Goal: Task Accomplishment & Management: Manage account settings

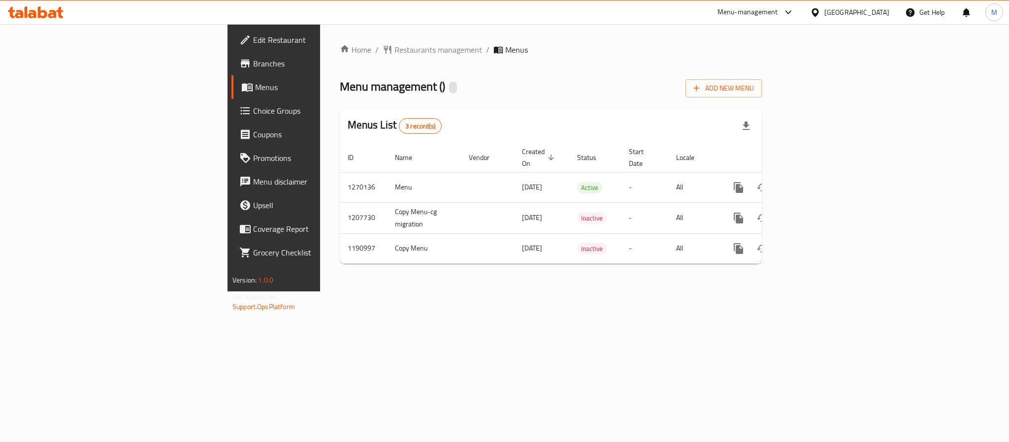
click at [357, 78] on div "Menu management ( ) Add New Menu" at bounding box center [551, 86] width 422 height 22
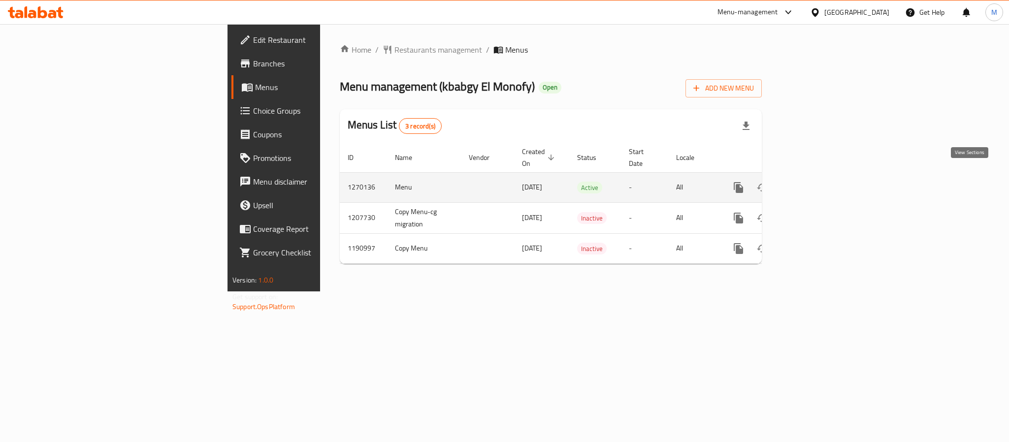
click at [822, 176] on link "enhanced table" at bounding box center [810, 188] width 24 height 24
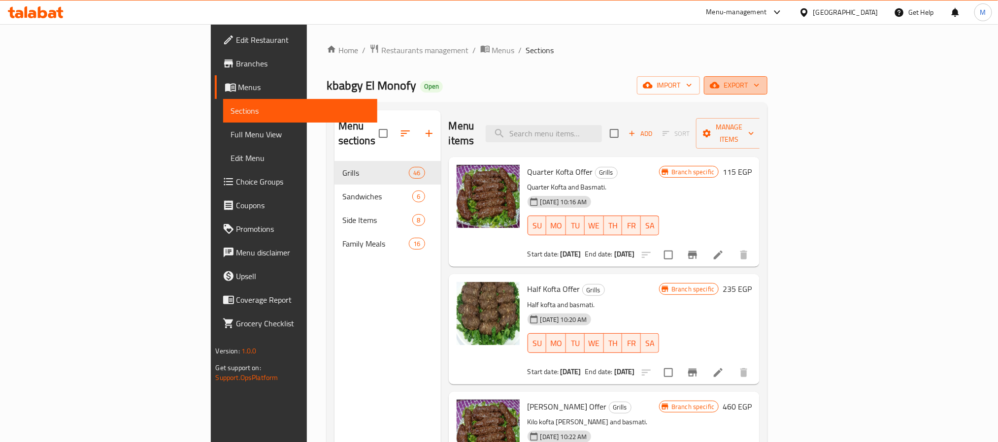
click at [760, 89] on span "export" at bounding box center [736, 85] width 48 height 12
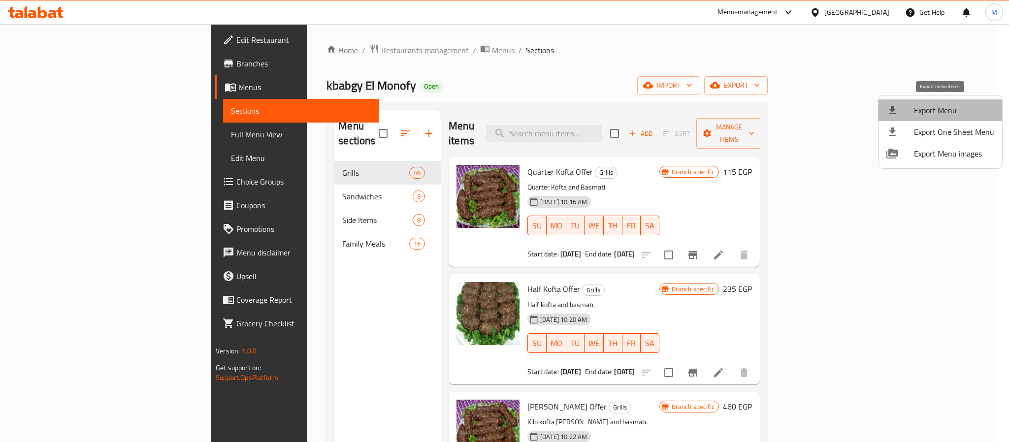
click at [940, 105] on span "Export Menu" at bounding box center [954, 110] width 80 height 12
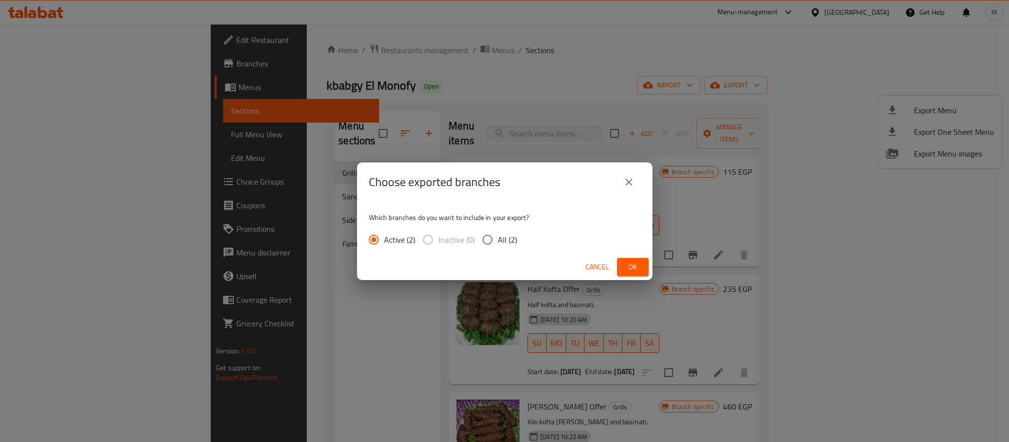
click at [498, 235] on span "All (2)" at bounding box center [507, 240] width 19 height 12
click at [498, 235] on input "All (2)" at bounding box center [487, 240] width 21 height 21
radio input "true"
click at [630, 269] on span "Ok" at bounding box center [633, 267] width 16 height 12
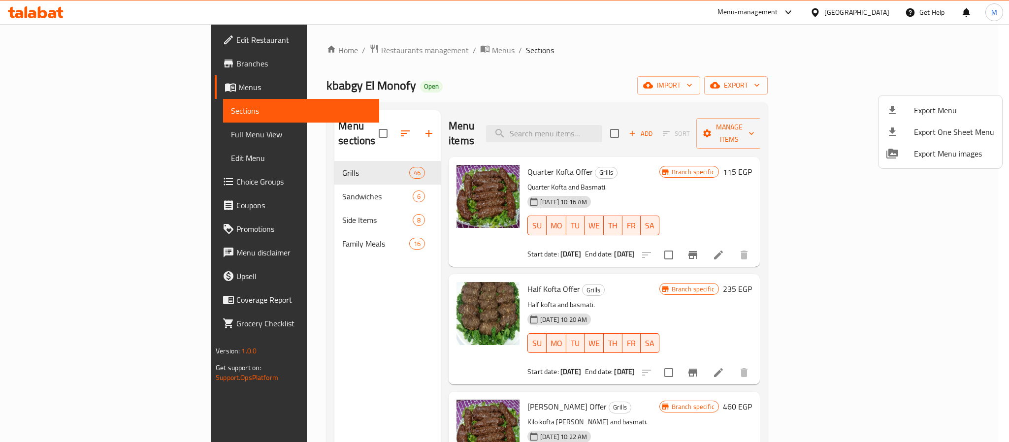
click at [690, 75] on div at bounding box center [504, 221] width 1009 height 442
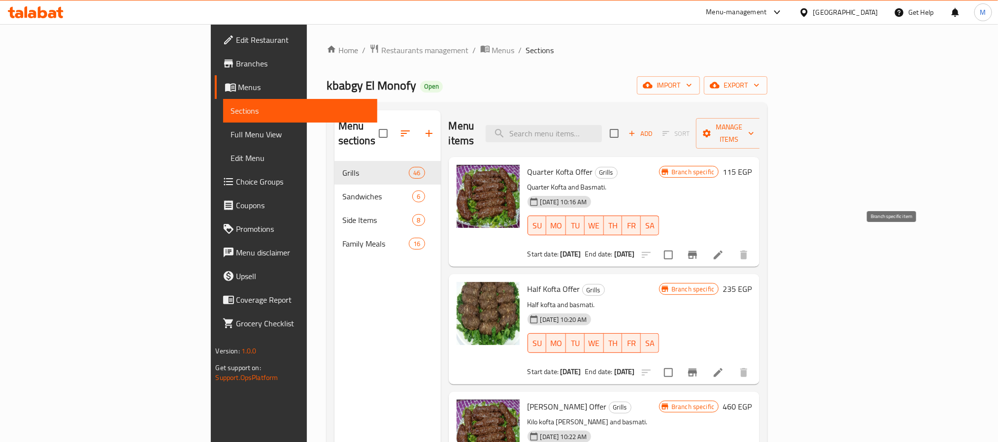
click at [699, 249] on icon "Branch-specific-item" at bounding box center [693, 255] width 12 height 12
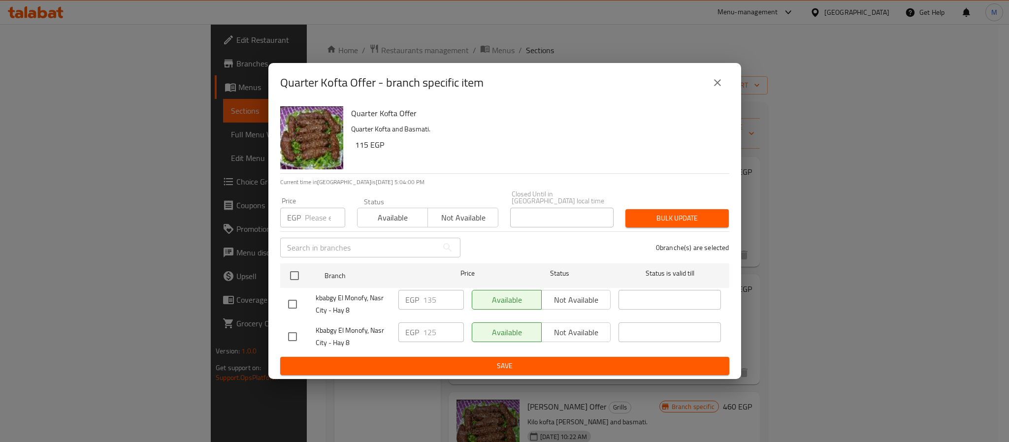
click at [360, 297] on span "kbabgy El Monofy, Nasr City - Hay 8" at bounding box center [353, 304] width 75 height 25
click at [590, 140] on div "Quarter Kofta Offer Quarter Kofta and Basmati. 115 EGP" at bounding box center [536, 137] width 378 height 71
click at [720, 83] on icon "close" at bounding box center [717, 82] width 7 height 7
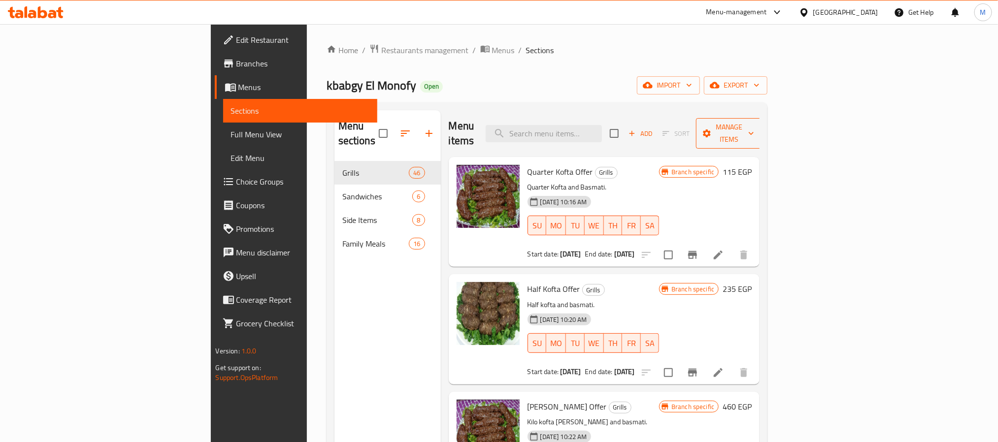
click at [754, 122] on span "Manage items" at bounding box center [729, 133] width 50 height 25
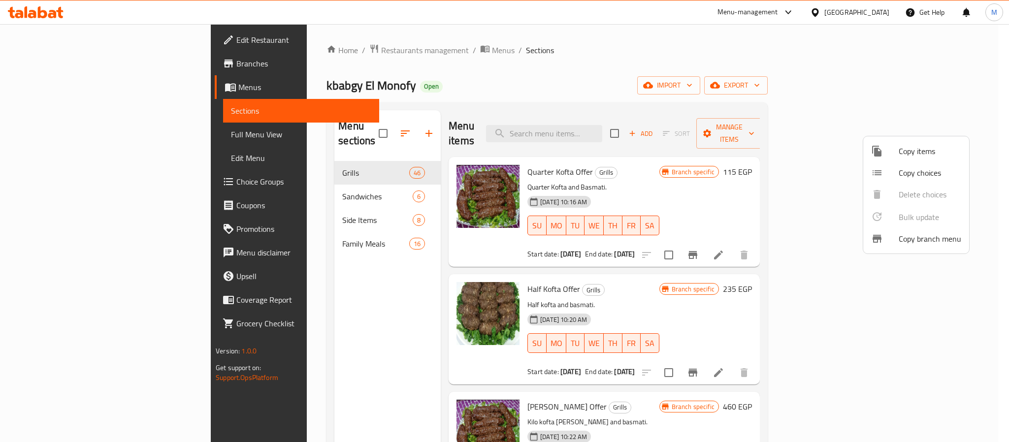
click at [923, 244] on span "Copy branch menu" at bounding box center [930, 239] width 63 height 12
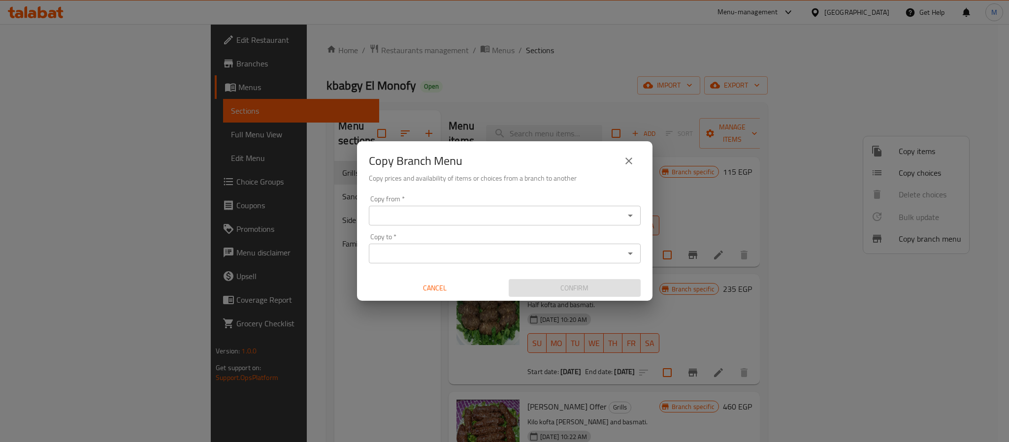
click at [429, 214] on input "Copy from   *" at bounding box center [497, 216] width 250 height 14
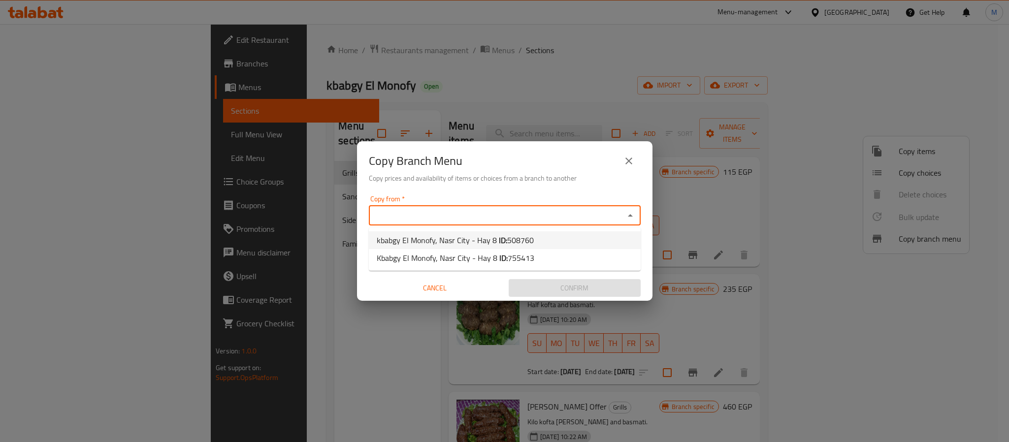
click at [445, 241] on span "kbabgy El Monofy, Nasr City - Hay 8 ID: 508760" at bounding box center [455, 240] width 157 height 12
type input "kbabgy El Monofy, Nasr City - Hay 8"
click at [448, 261] on div "Copy to *" at bounding box center [505, 254] width 272 height 20
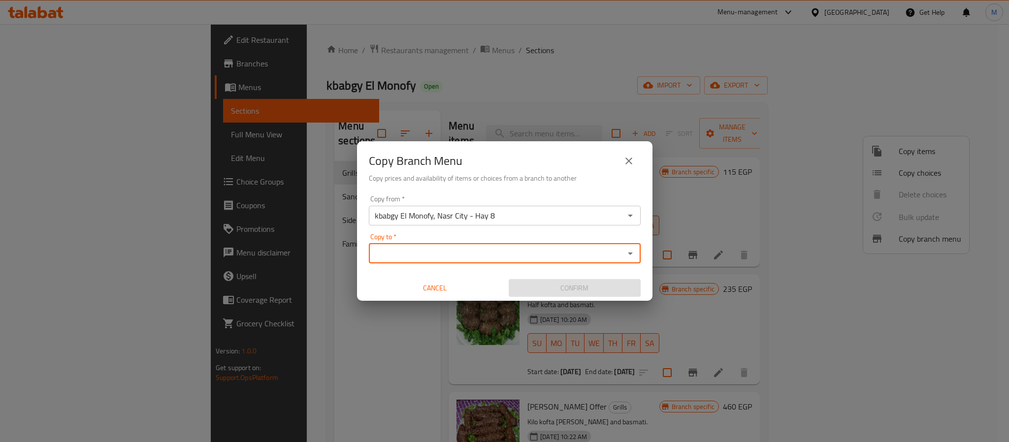
click at [633, 249] on icon "Open" at bounding box center [631, 254] width 12 height 12
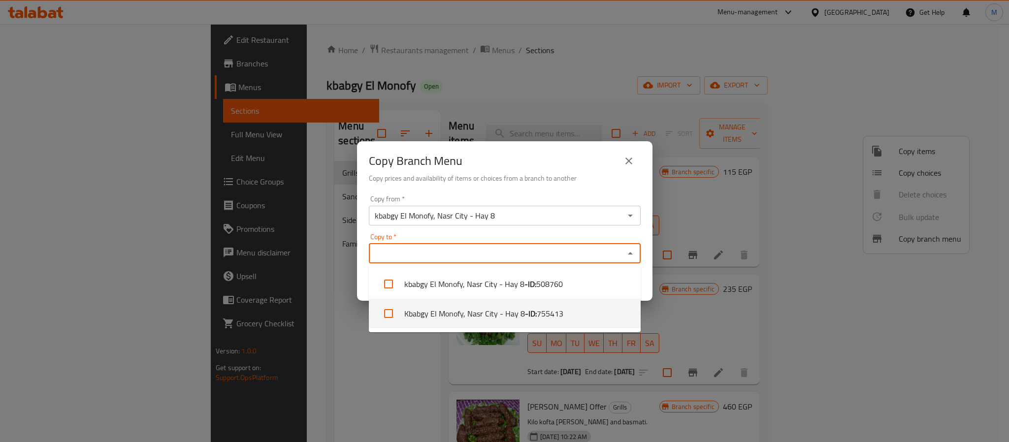
click at [432, 321] on li "Kbabgy El Monofy, Nasr City - Hay 8 - ID: 755413" at bounding box center [505, 314] width 272 height 30
checkbox input "true"
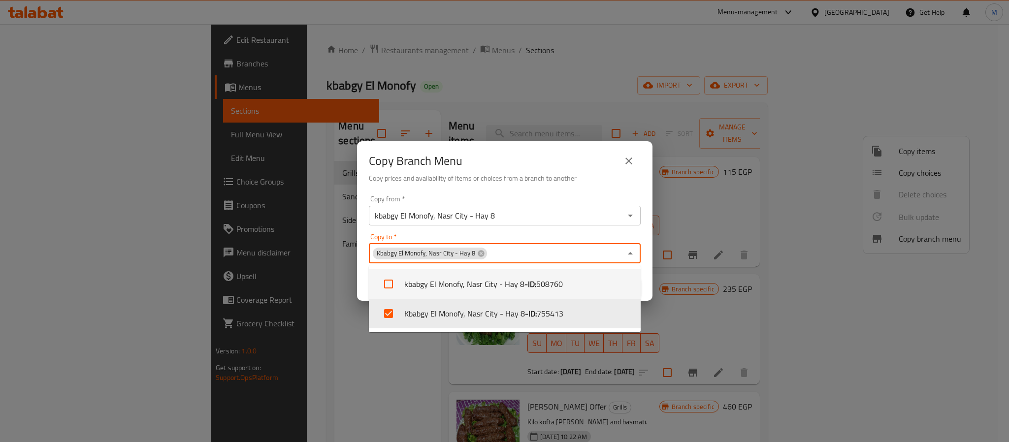
click at [531, 182] on h6 "Copy prices and availability of items or choices from a branch to another" at bounding box center [505, 178] width 272 height 11
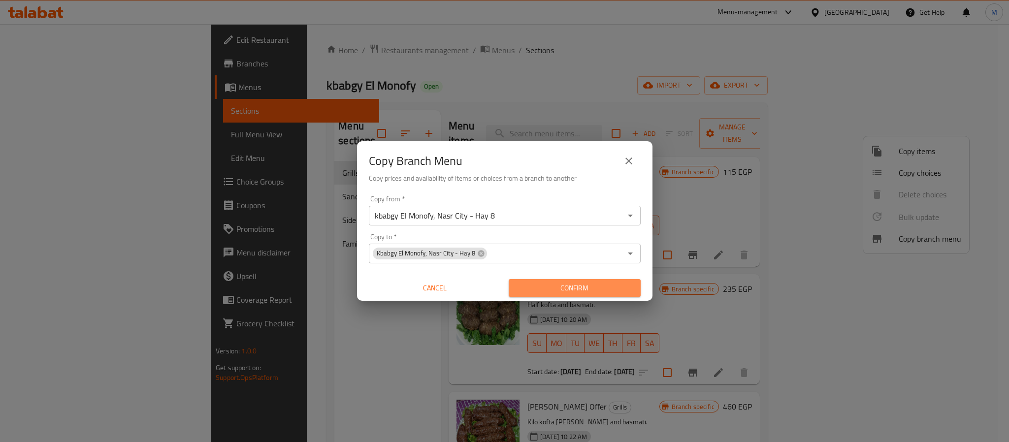
click at [559, 284] on span "Confirm" at bounding box center [575, 288] width 116 height 12
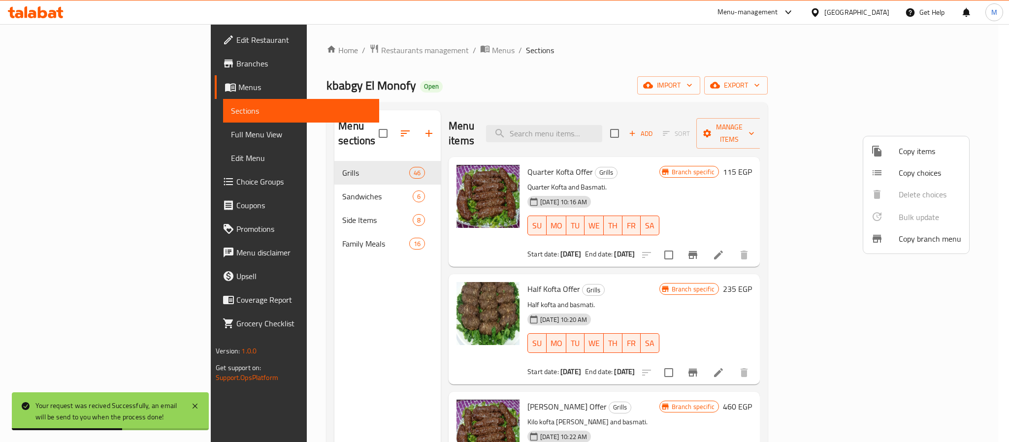
click at [549, 51] on div at bounding box center [504, 221] width 1009 height 442
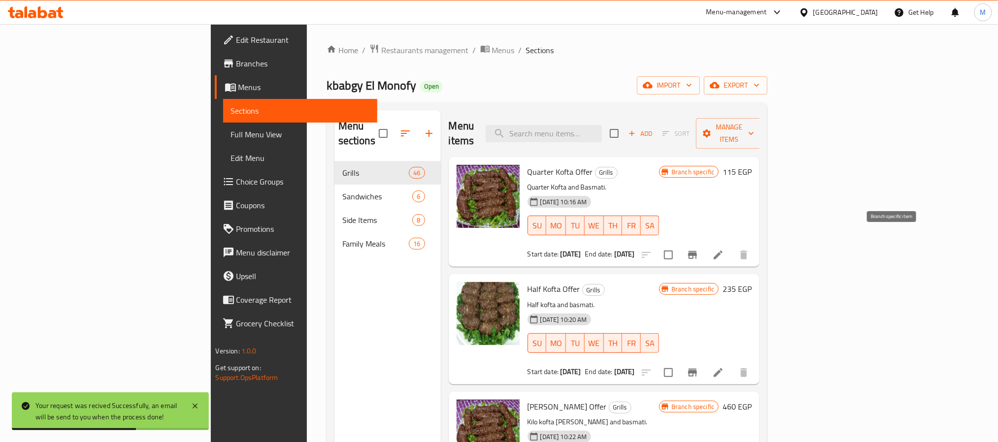
click at [699, 249] on icon "Branch-specific-item" at bounding box center [693, 255] width 12 height 12
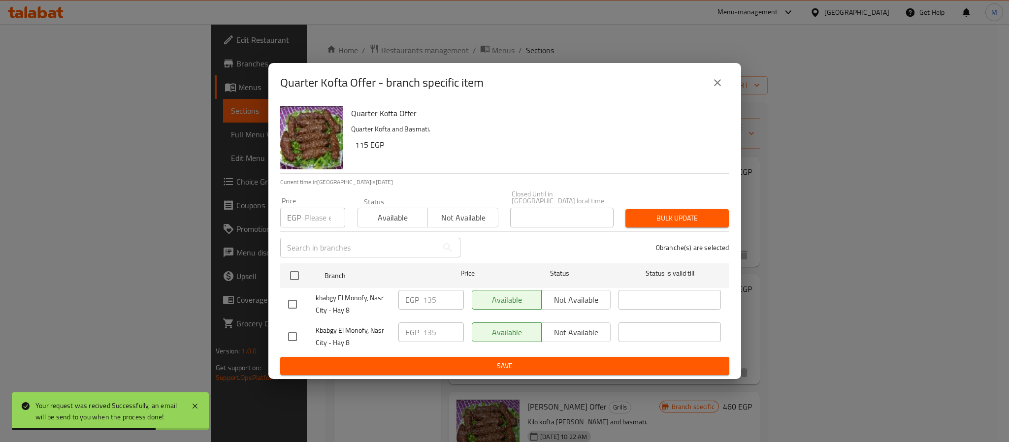
drag, startPoint x: 723, startPoint y: 83, endPoint x: 796, endPoint y: 86, distance: 73.0
click at [723, 83] on button "close" at bounding box center [718, 83] width 24 height 24
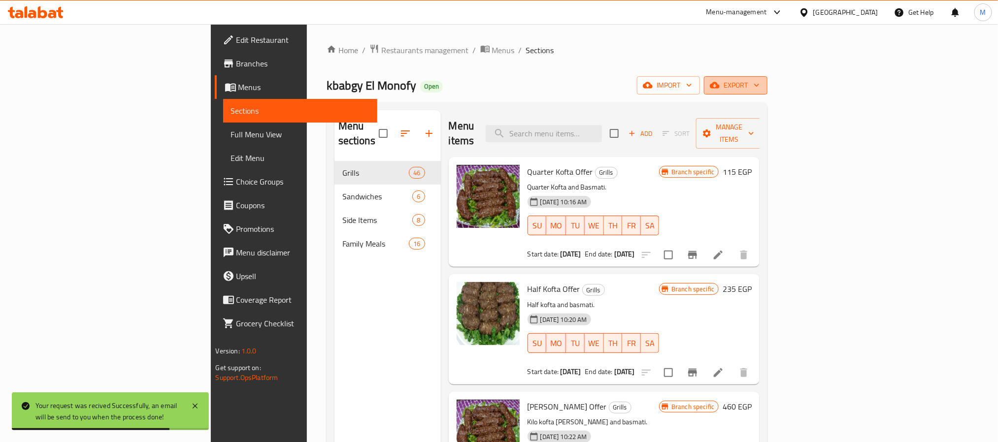
click at [760, 84] on span "export" at bounding box center [736, 85] width 48 height 12
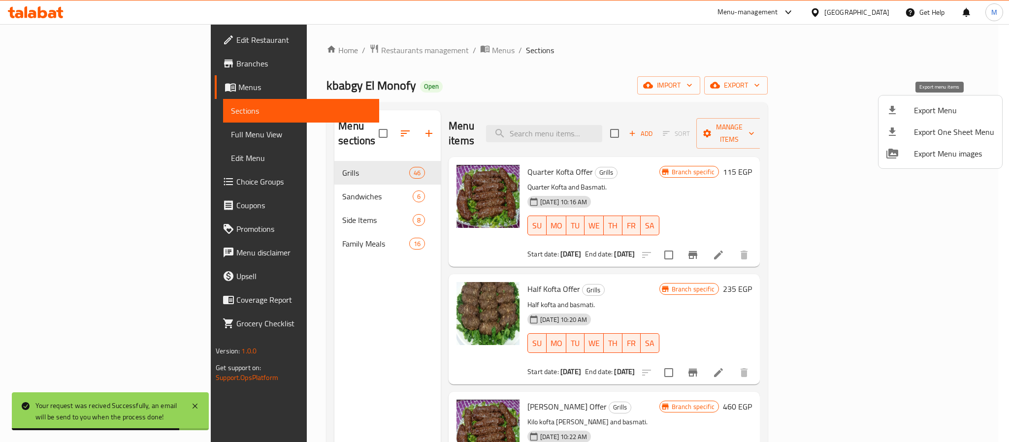
click at [906, 111] on div at bounding box center [901, 110] width 28 height 12
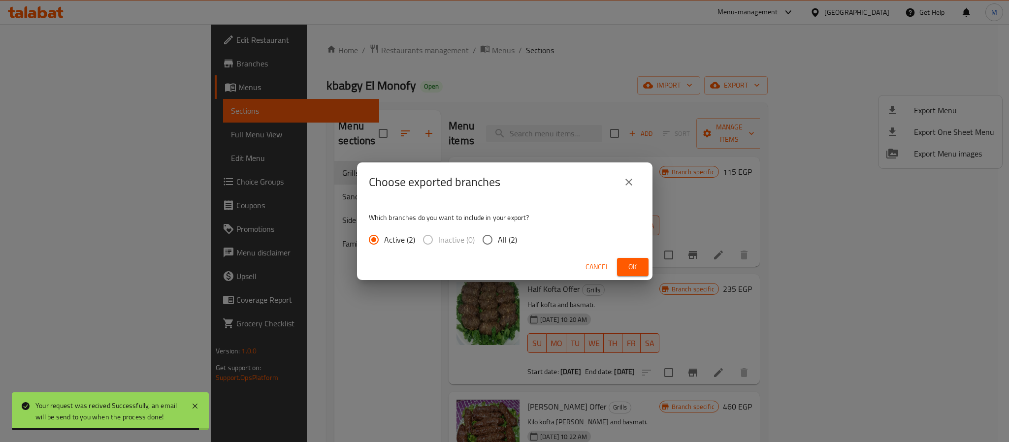
click at [507, 240] on span "All (2)" at bounding box center [507, 240] width 19 height 12
click at [498, 240] on input "All (2)" at bounding box center [487, 240] width 21 height 21
radio input "true"
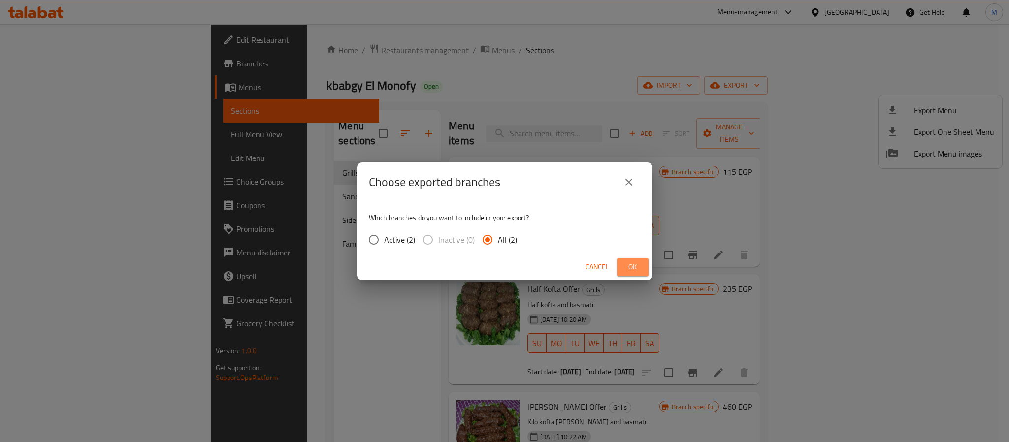
click at [635, 269] on span "Ok" at bounding box center [633, 267] width 16 height 12
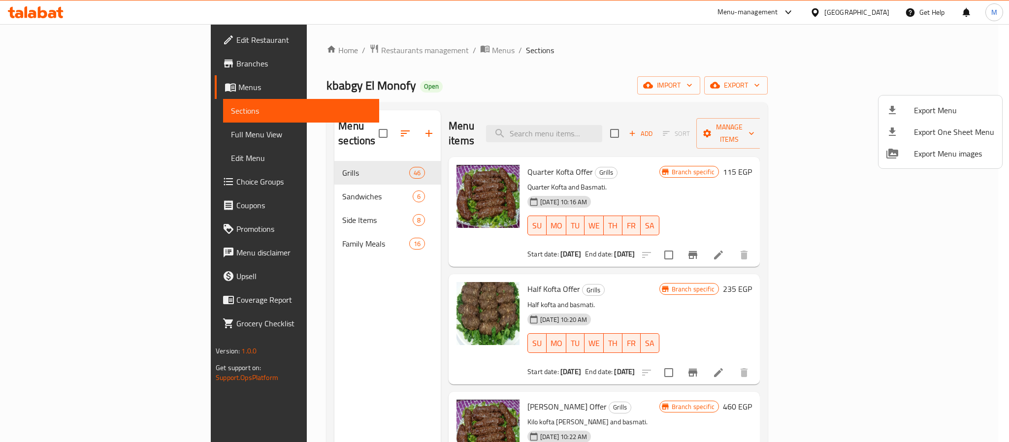
click at [881, 9] on div at bounding box center [504, 221] width 1009 height 442
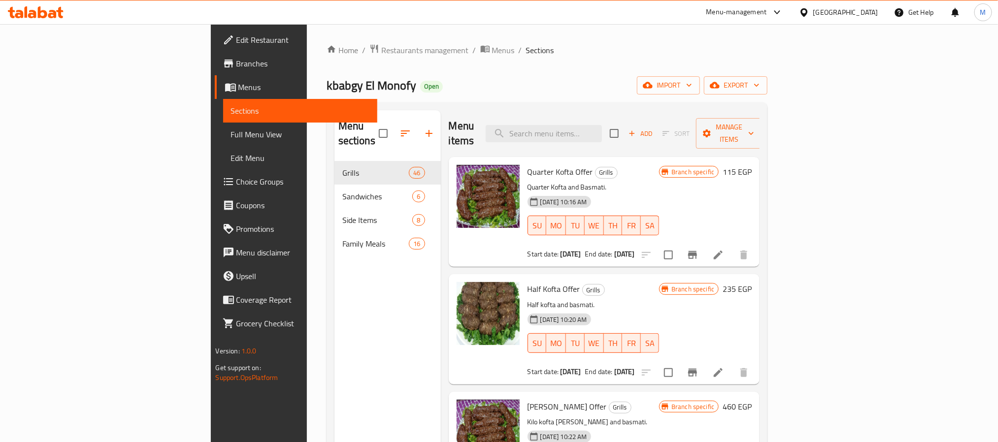
click at [879, 14] on div "Egypt" at bounding box center [838, 12] width 95 height 24
click at [875, 12] on div "Egypt" at bounding box center [845, 12] width 65 height 11
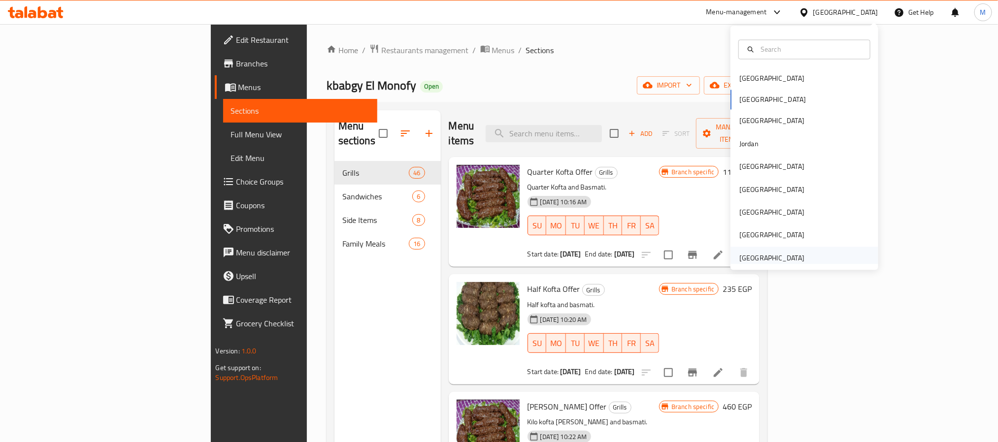
click at [769, 261] on div "[GEOGRAPHIC_DATA]" at bounding box center [771, 258] width 65 height 11
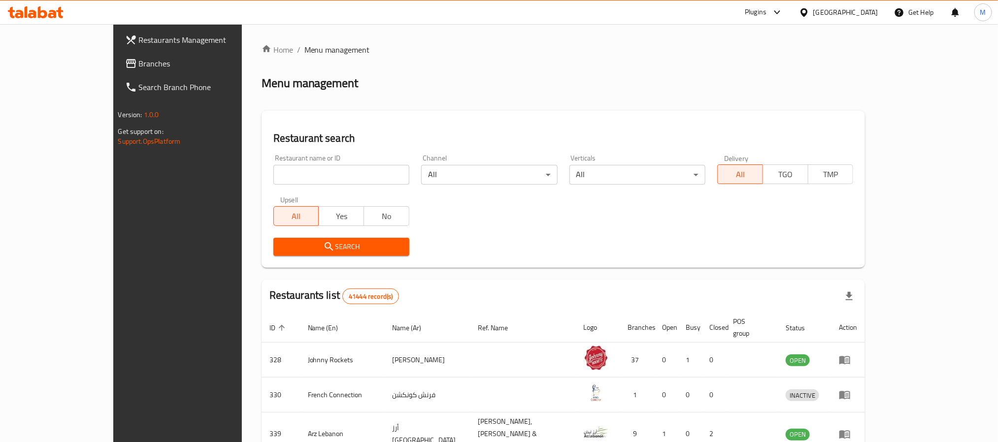
click at [139, 64] on span "Branches" at bounding box center [205, 64] width 133 height 12
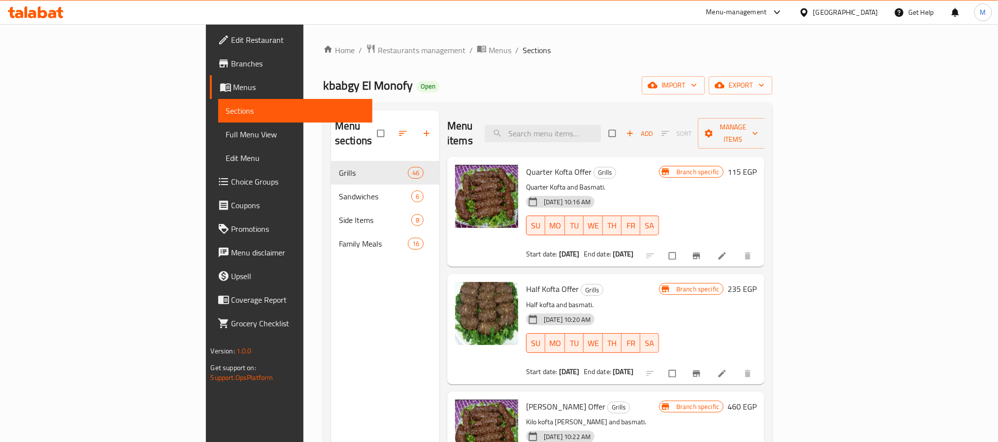
click at [210, 71] on link "Branches" at bounding box center [291, 64] width 163 height 24
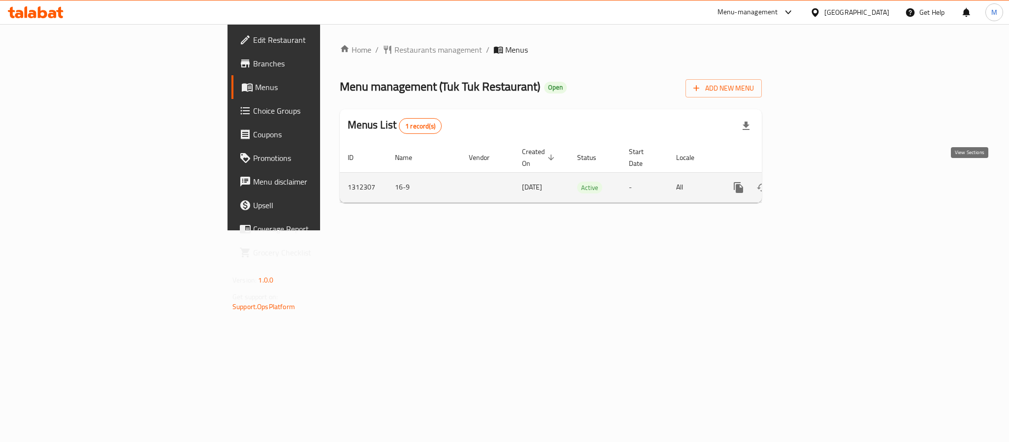
click at [816, 182] on icon "enhanced table" at bounding box center [810, 188] width 12 height 12
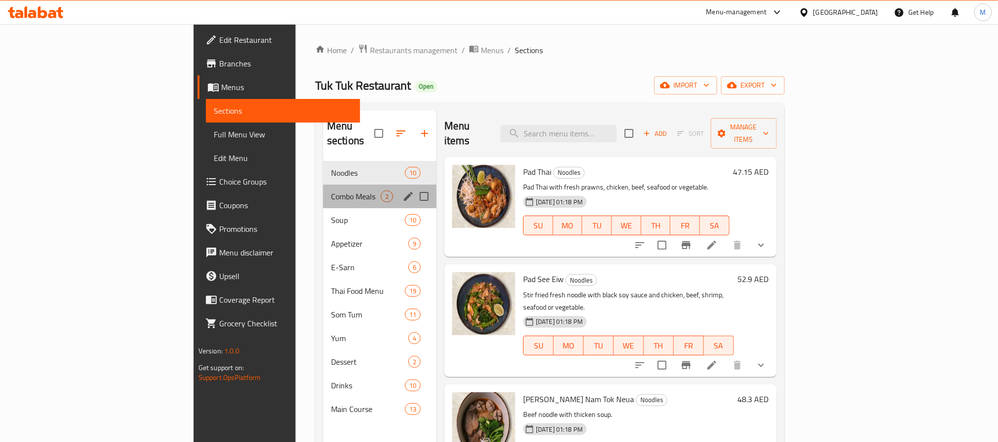
click at [323, 185] on div "Combo Meals 2" at bounding box center [379, 197] width 113 height 24
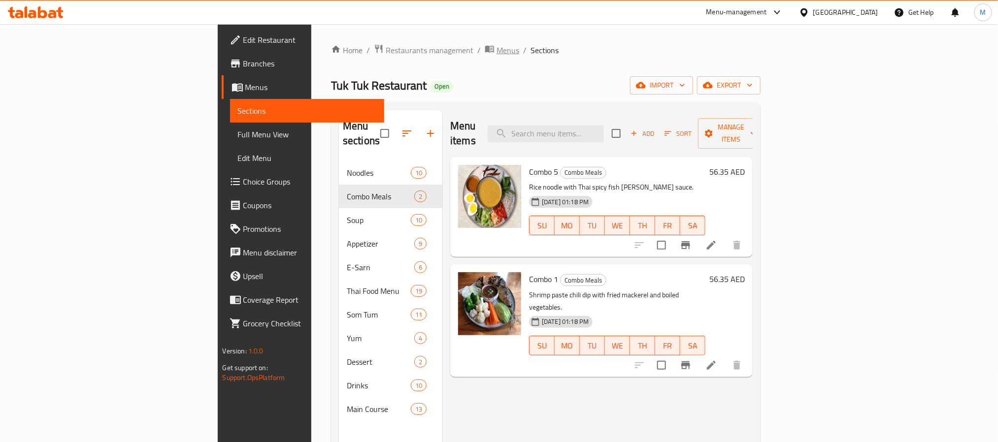
click at [497, 52] on span "Menus" at bounding box center [508, 50] width 23 height 12
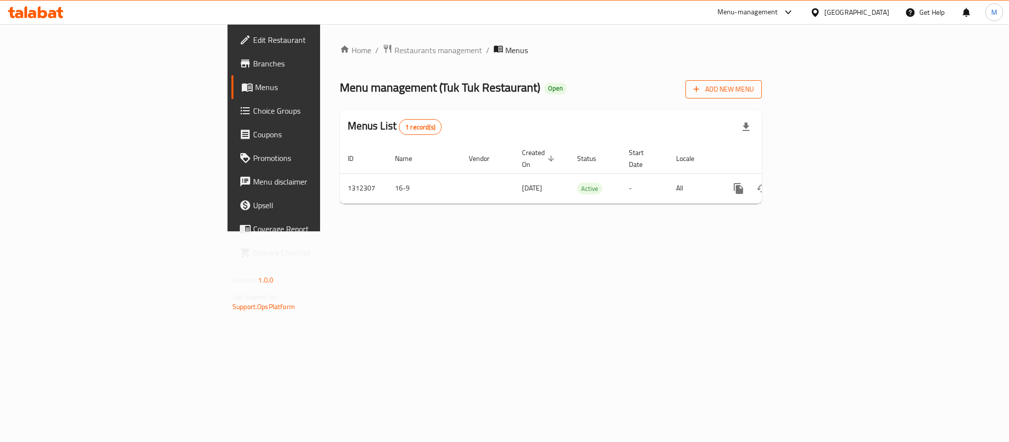
click at [754, 86] on span "Add New Menu" at bounding box center [724, 89] width 61 height 12
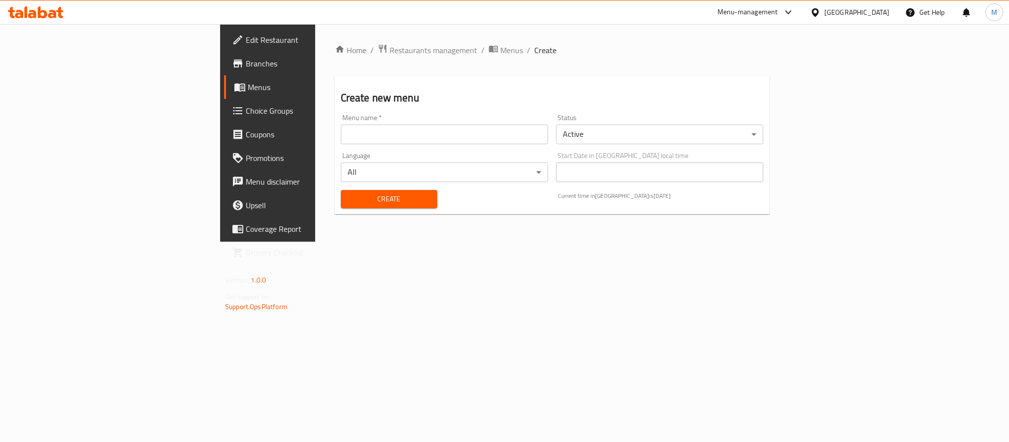
click at [548, 138] on input "text" at bounding box center [444, 135] width 207 height 20
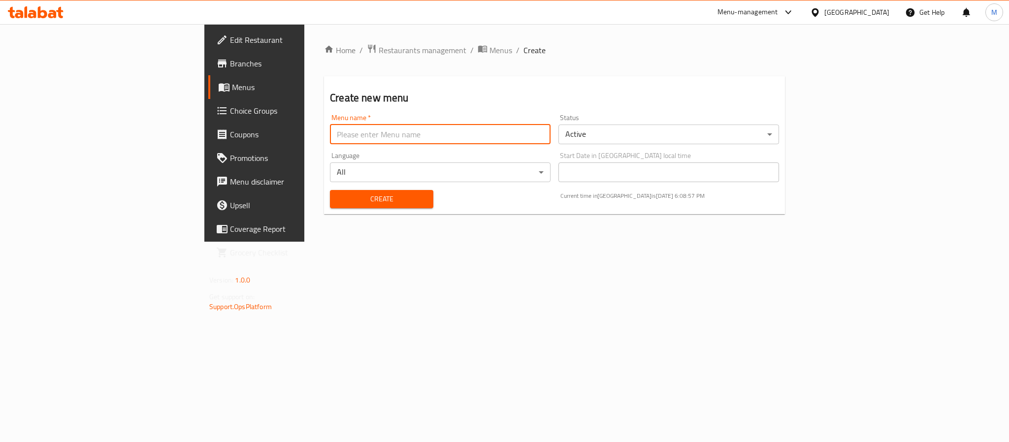
type input "New Menu 2025"
click at [616, 132] on body "​ Menu-management [GEOGRAPHIC_DATA] Get Help M Edit Restaurant Branches Menus C…" at bounding box center [504, 233] width 1009 height 418
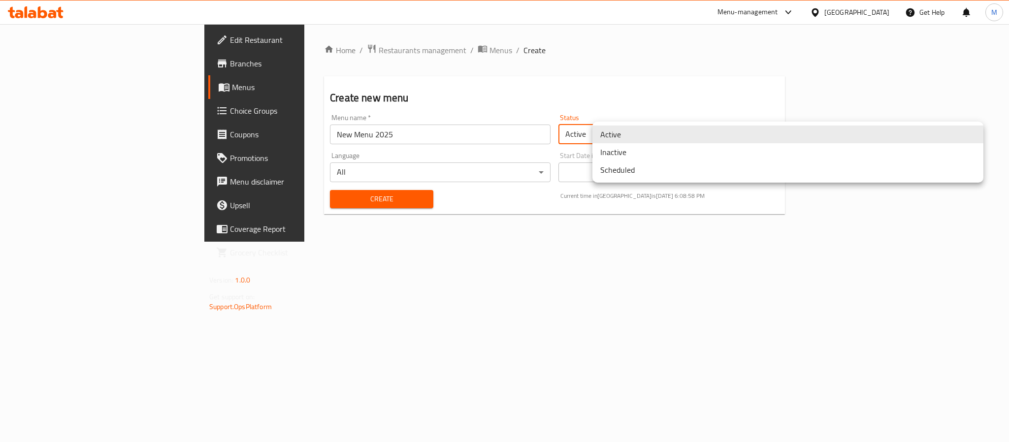
click at [629, 152] on li "Inactive" at bounding box center [788, 152] width 391 height 18
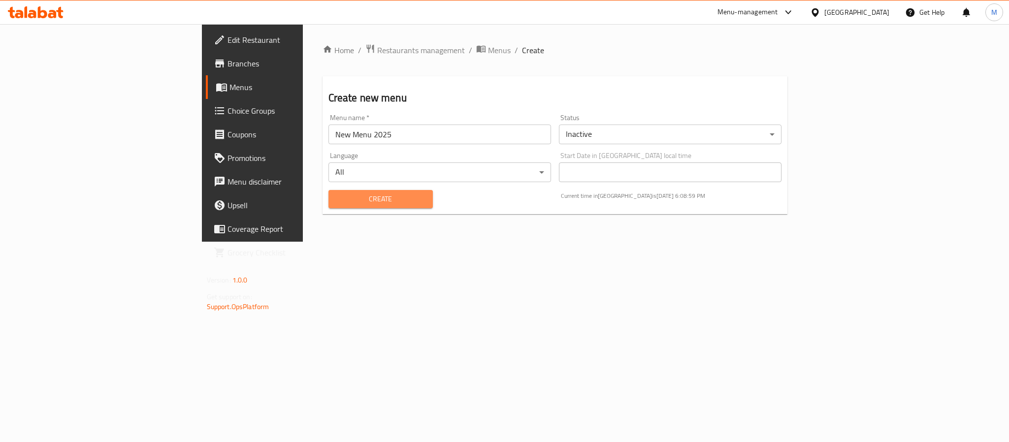
click at [336, 204] on span "Create" at bounding box center [380, 199] width 89 height 12
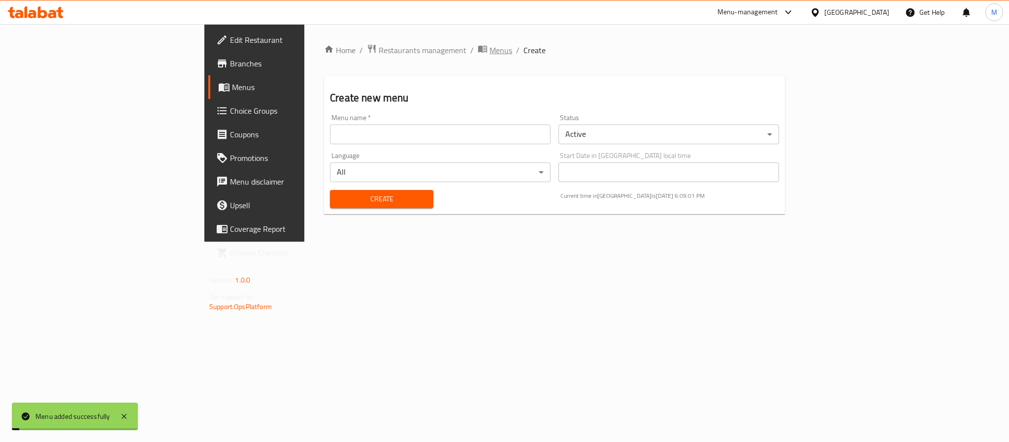
click at [490, 54] on span "Menus" at bounding box center [501, 50] width 23 height 12
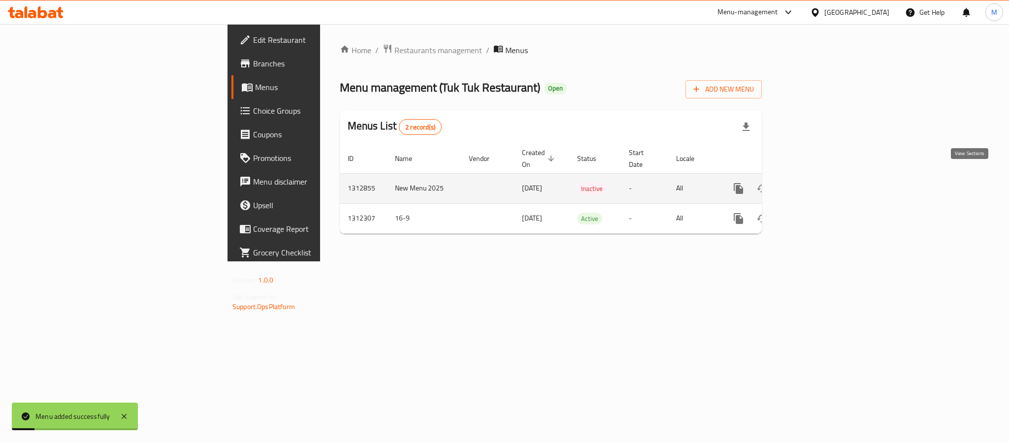
click at [816, 183] on icon "enhanced table" at bounding box center [810, 189] width 12 height 12
